Goal: Task Accomplishment & Management: Use online tool/utility

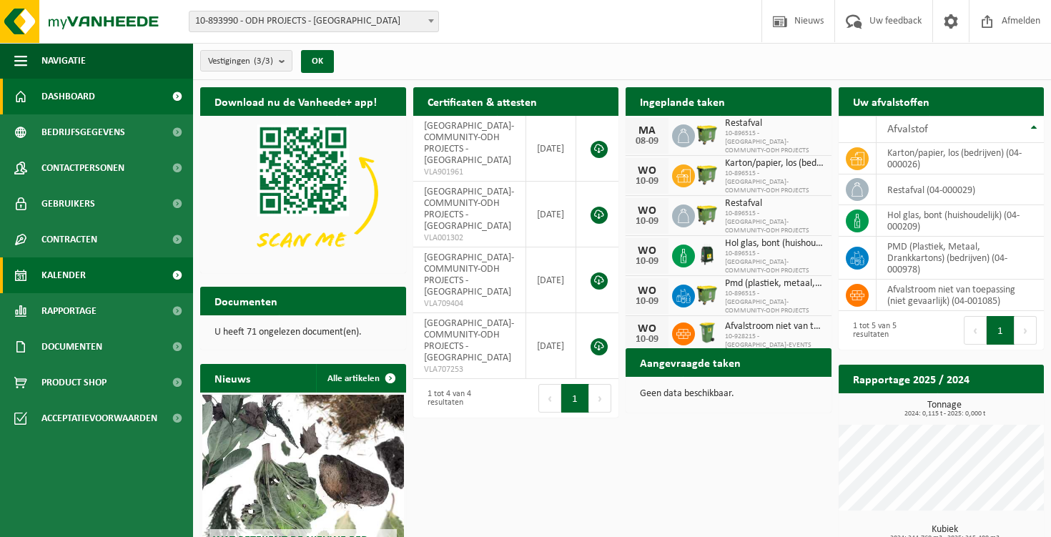
click at [84, 276] on span "Kalender" at bounding box center [63, 275] width 44 height 36
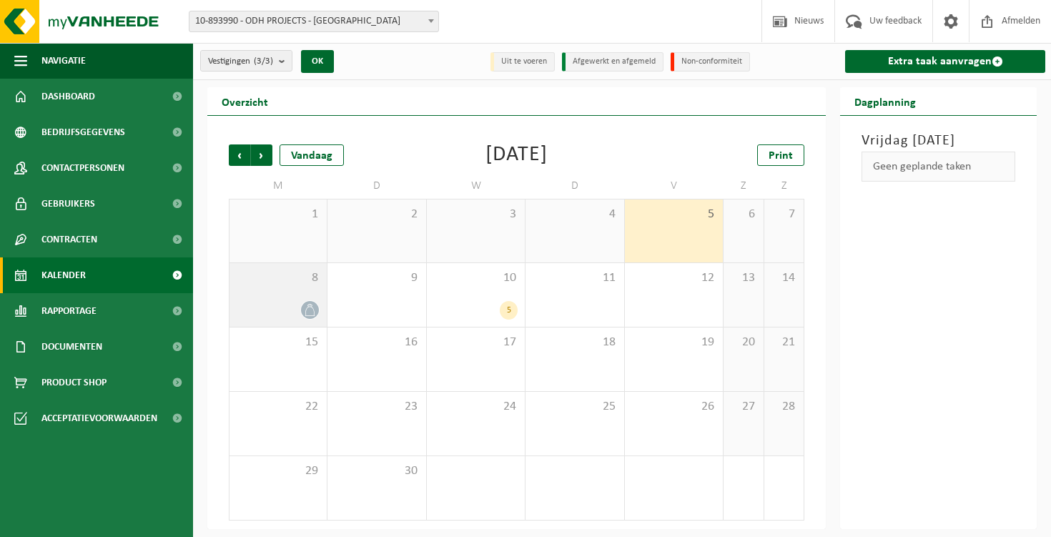
click at [293, 308] on div at bounding box center [278, 309] width 83 height 19
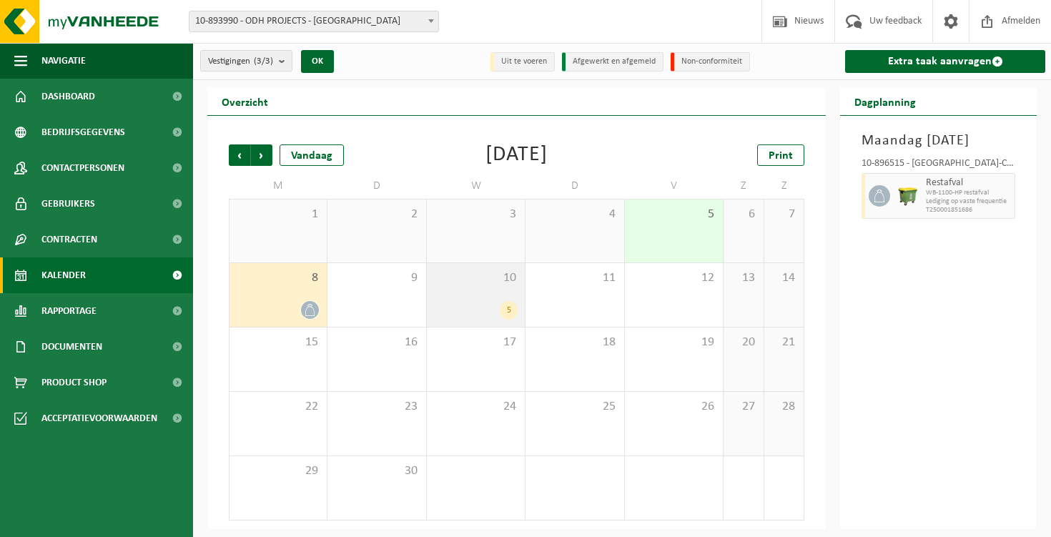
click at [506, 318] on div "5" at bounding box center [509, 310] width 18 height 19
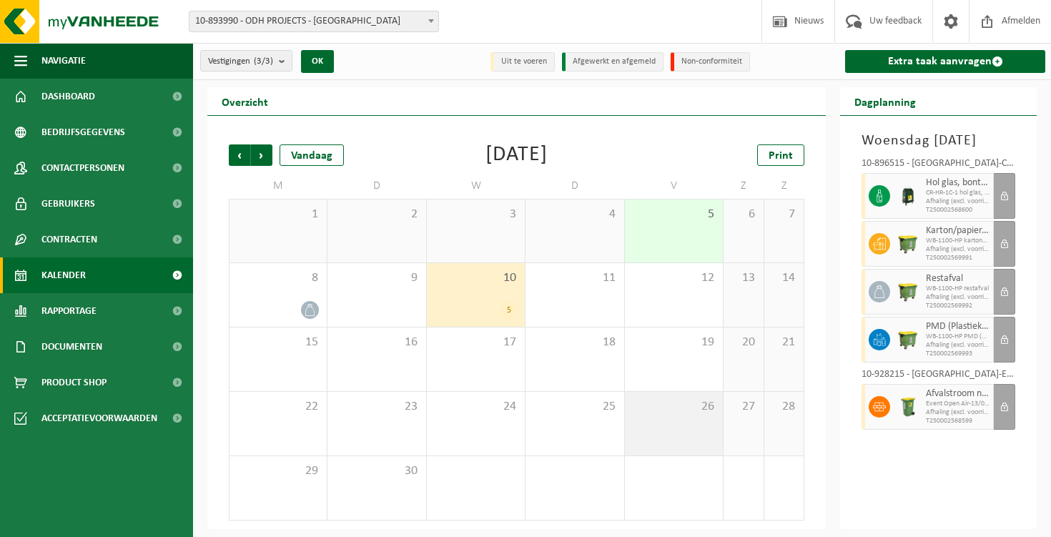
click at [632, 396] on div "26" at bounding box center [674, 424] width 98 height 64
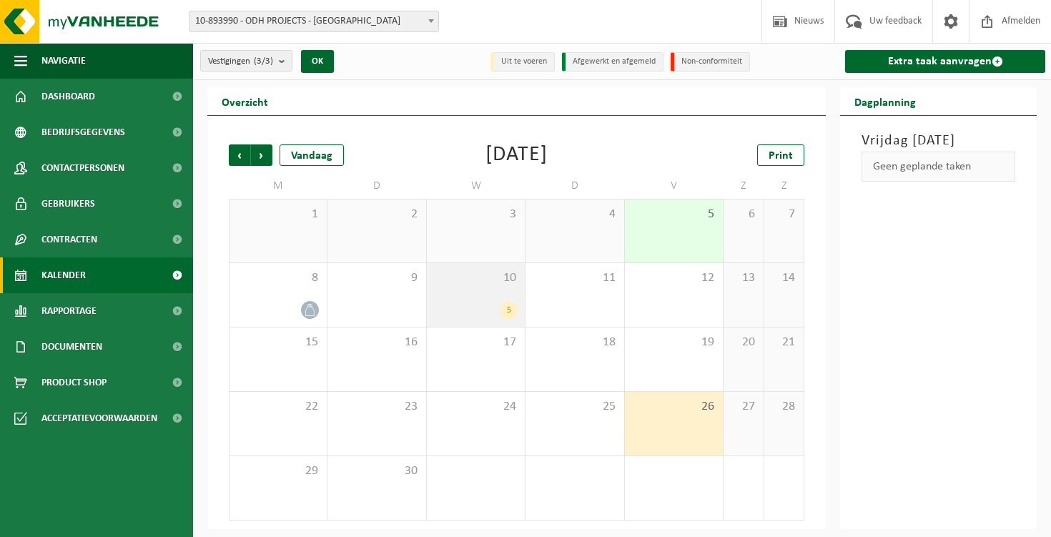
click at [497, 314] on div "5" at bounding box center [476, 310] width 84 height 19
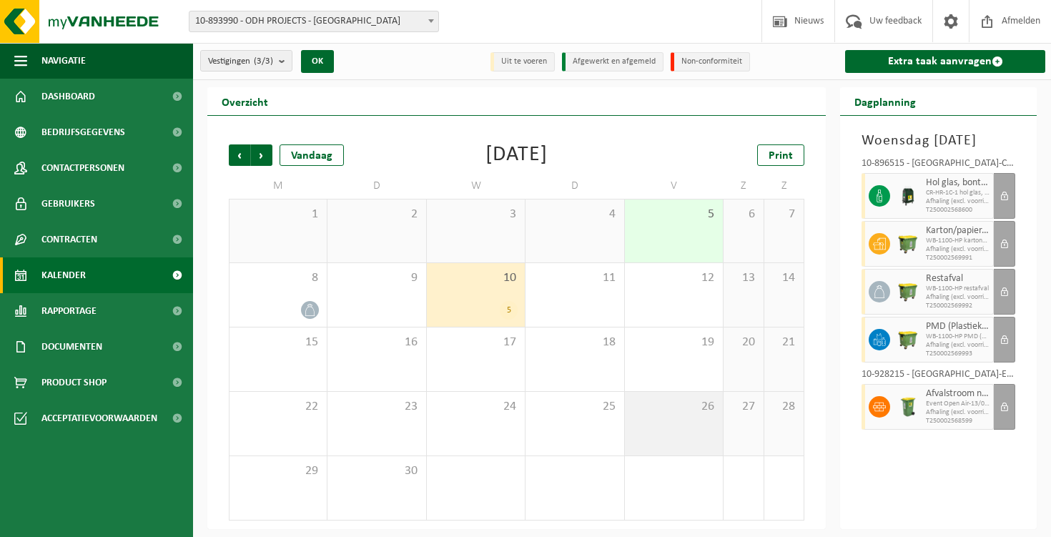
click at [659, 400] on span "26" at bounding box center [674, 407] width 84 height 16
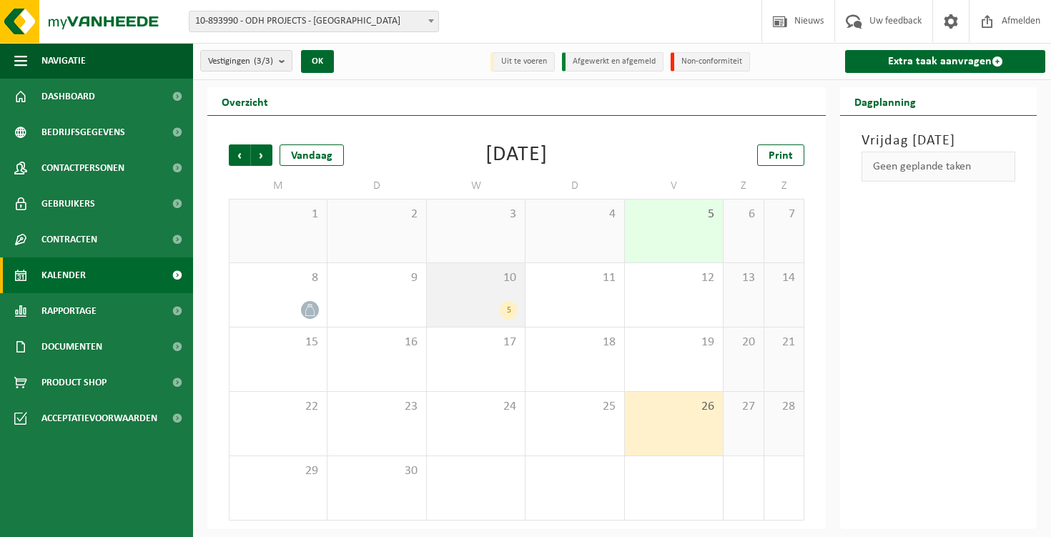
click at [487, 310] on div "5" at bounding box center [476, 310] width 84 height 19
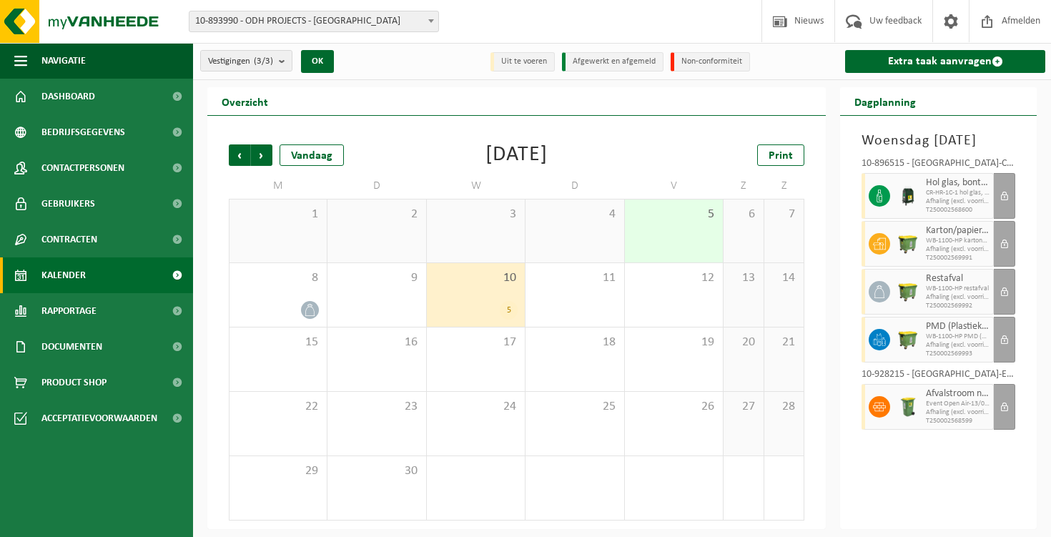
click at [966, 302] on span "Afhaling (excl. voorrijkost)" at bounding box center [958, 297] width 64 height 9
